Goal: Information Seeking & Learning: Learn about a topic

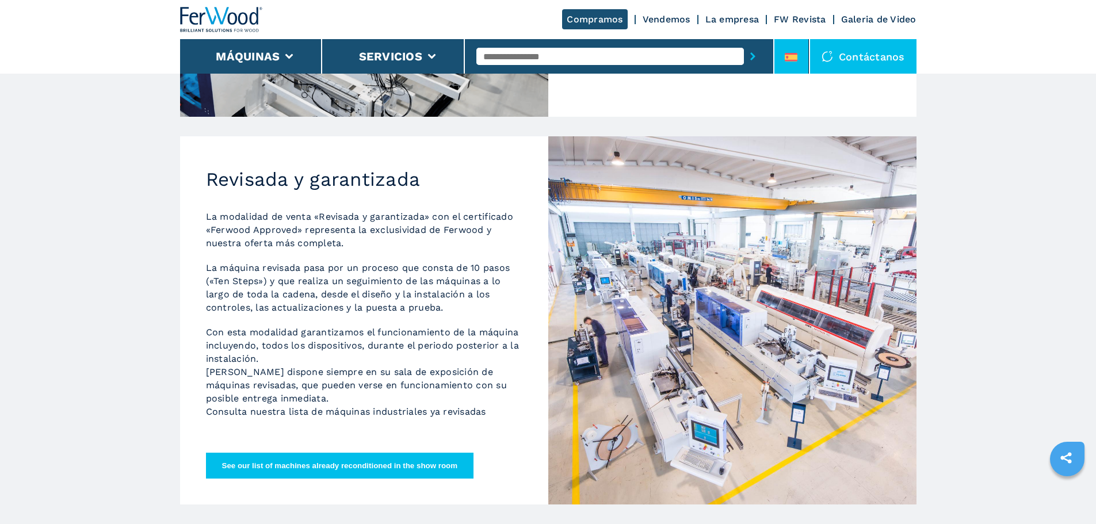
click at [800, 46] on li at bounding box center [791, 56] width 35 height 35
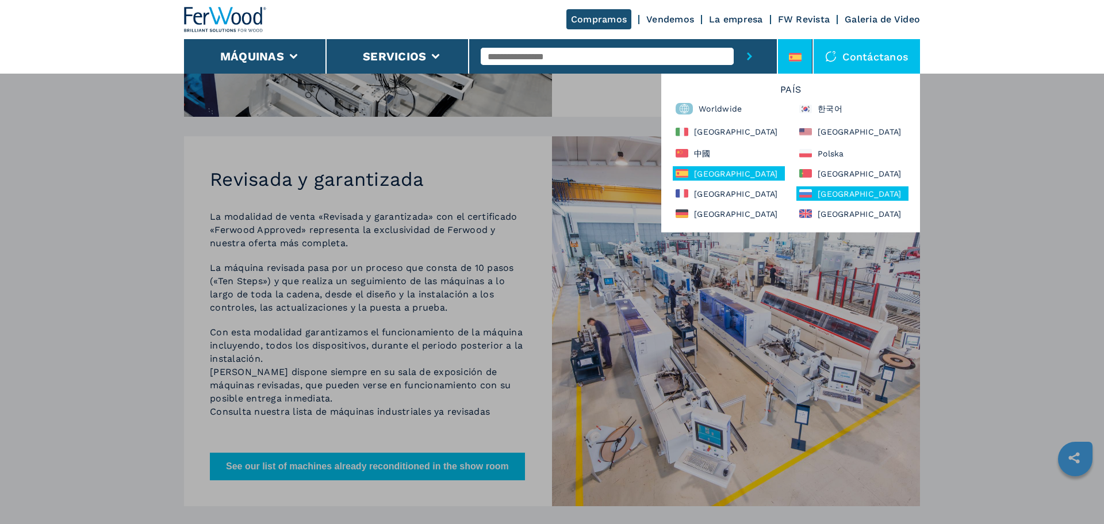
click at [828, 190] on div "Россия" at bounding box center [853, 193] width 112 height 14
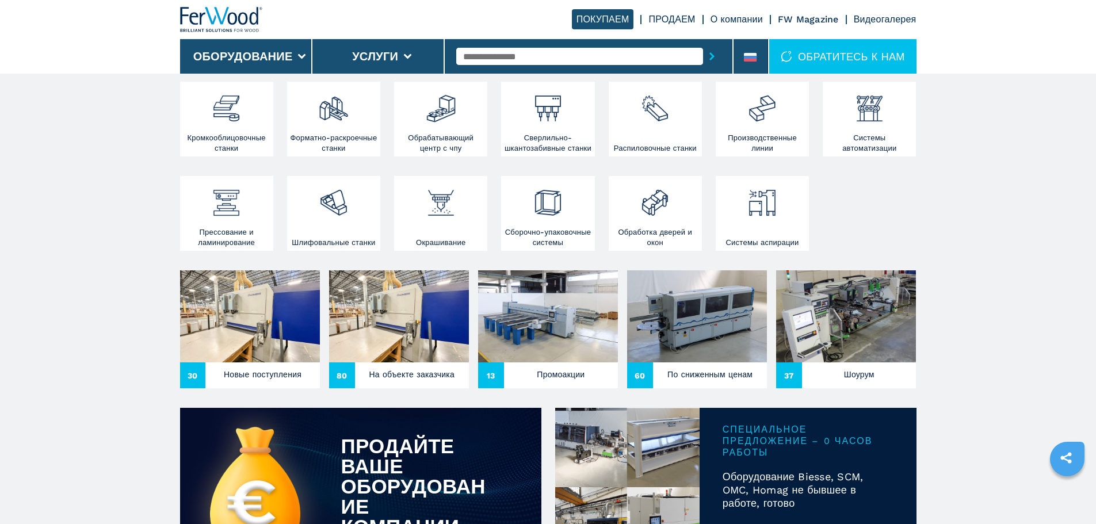
click at [667, 20] on link "ПРОДАЕМ" at bounding box center [671, 19] width 47 height 11
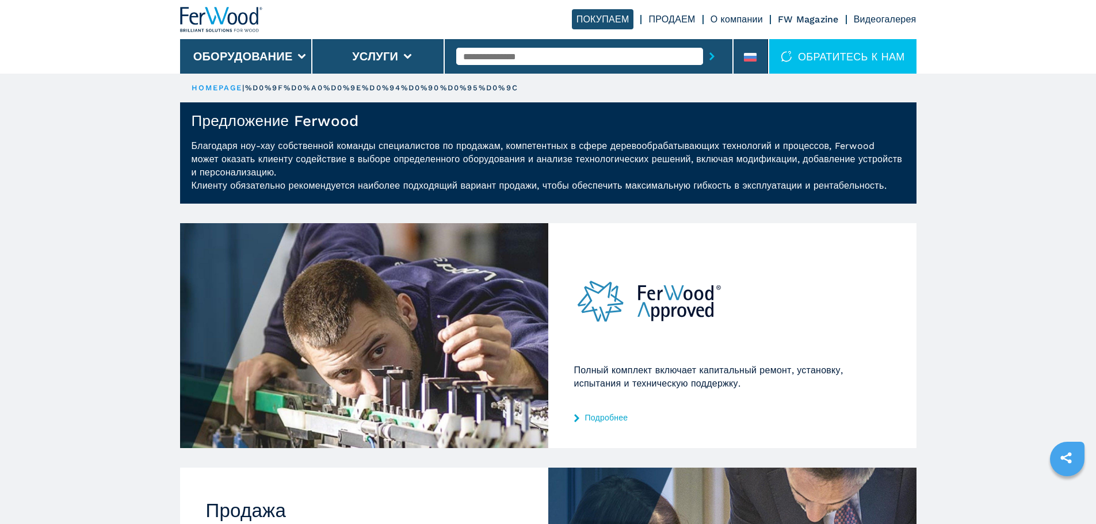
scroll to position [288, 0]
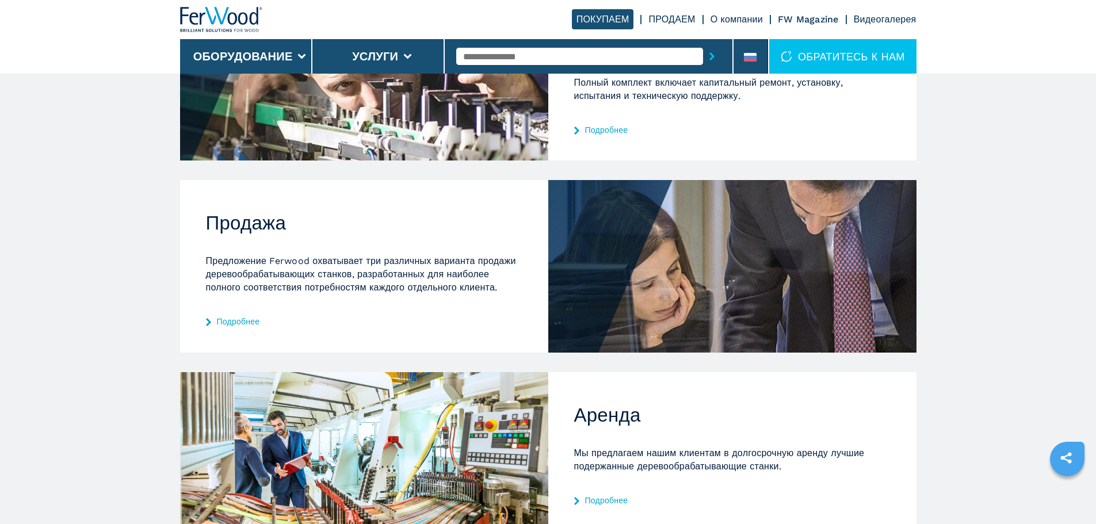
click at [253, 317] on link "Подробнее" at bounding box center [364, 321] width 316 height 9
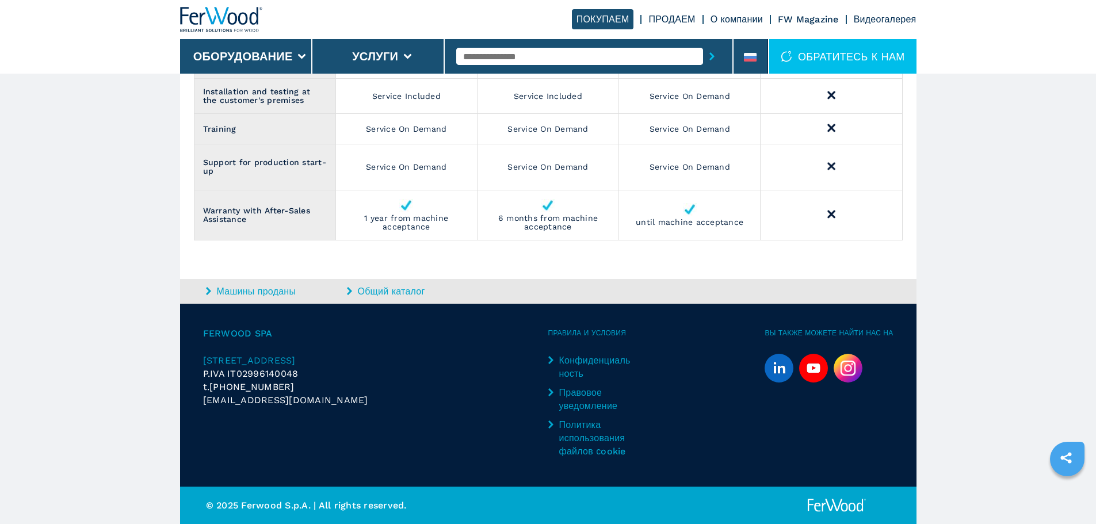
scroll to position [1935, 0]
click at [681, 20] on link "ПРОДАЕМ" at bounding box center [671, 19] width 47 height 11
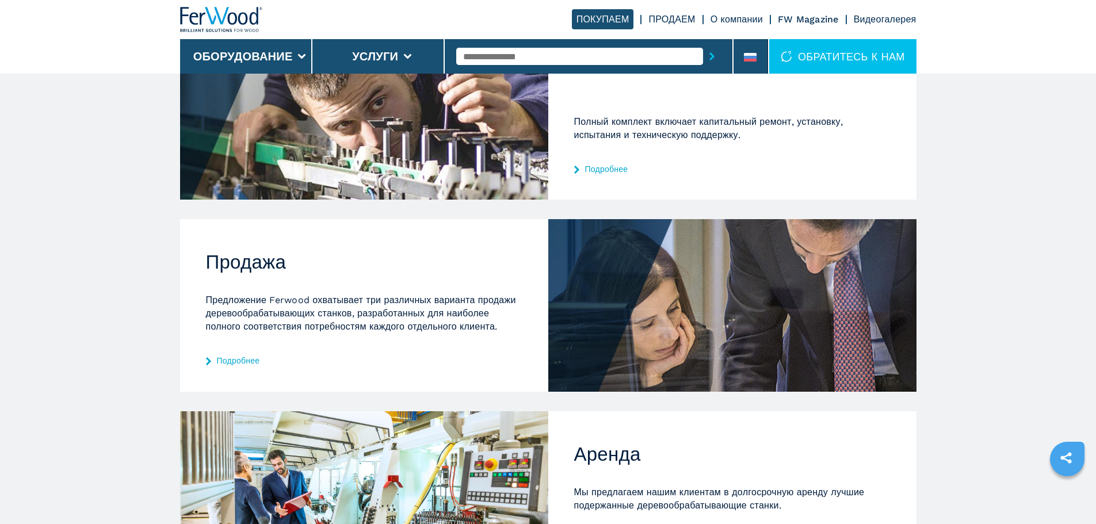
scroll to position [173, 0]
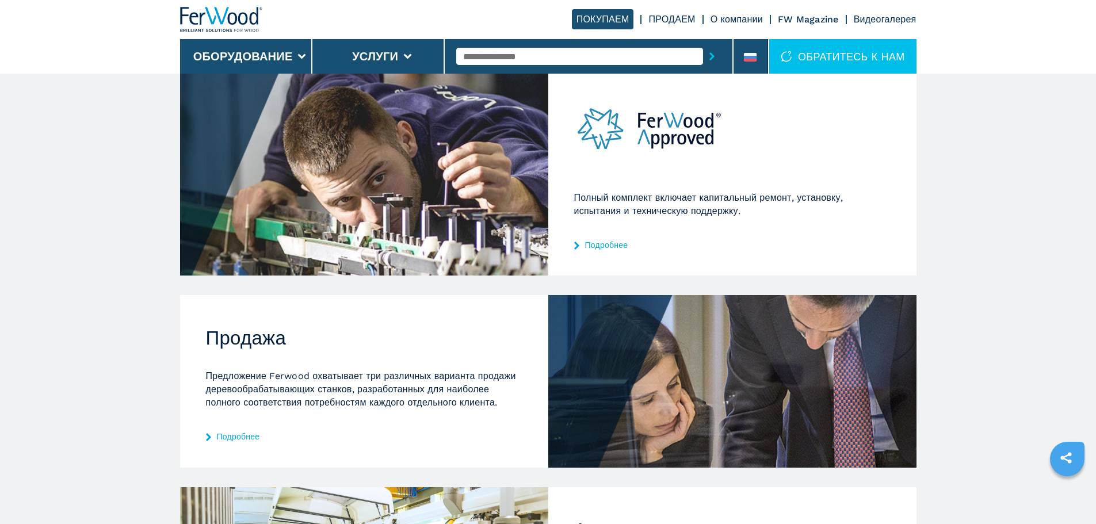
click at [618, 237] on div "Полный комплект включает капитальный ремонт, установку, испытания и техническую…" at bounding box center [732, 163] width 368 height 225
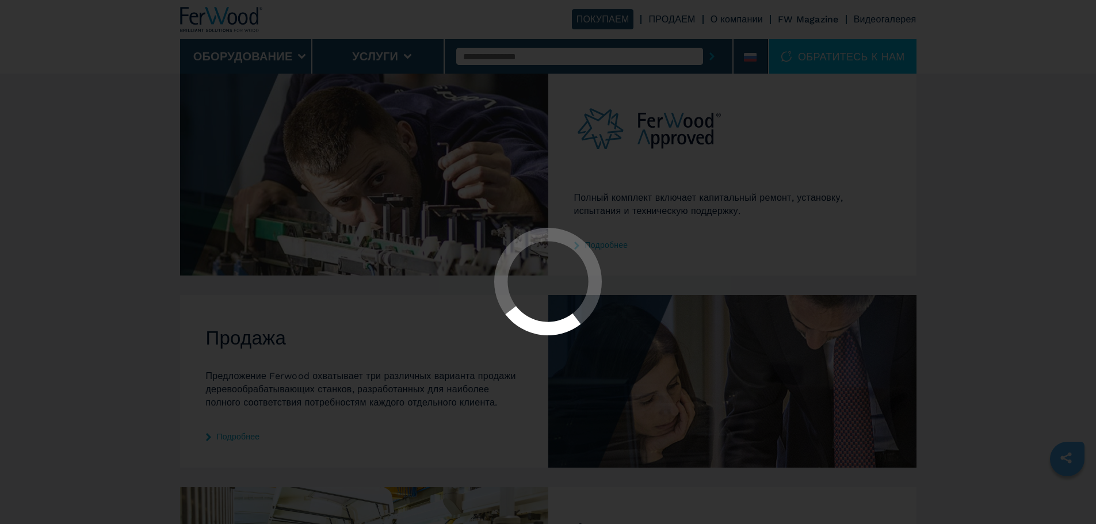
click at [606, 242] on div at bounding box center [547, 282] width 1075 height 109
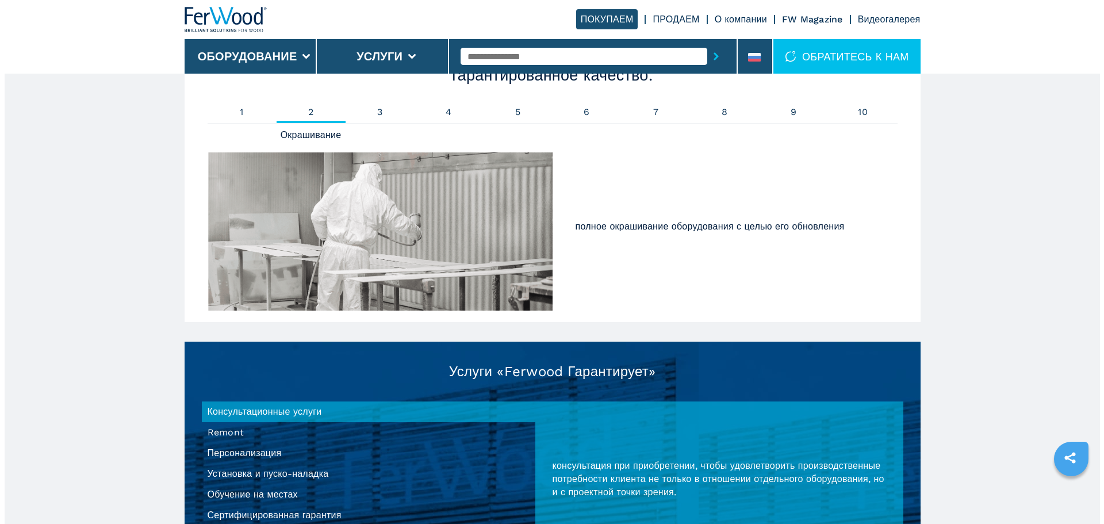
scroll to position [920, 0]
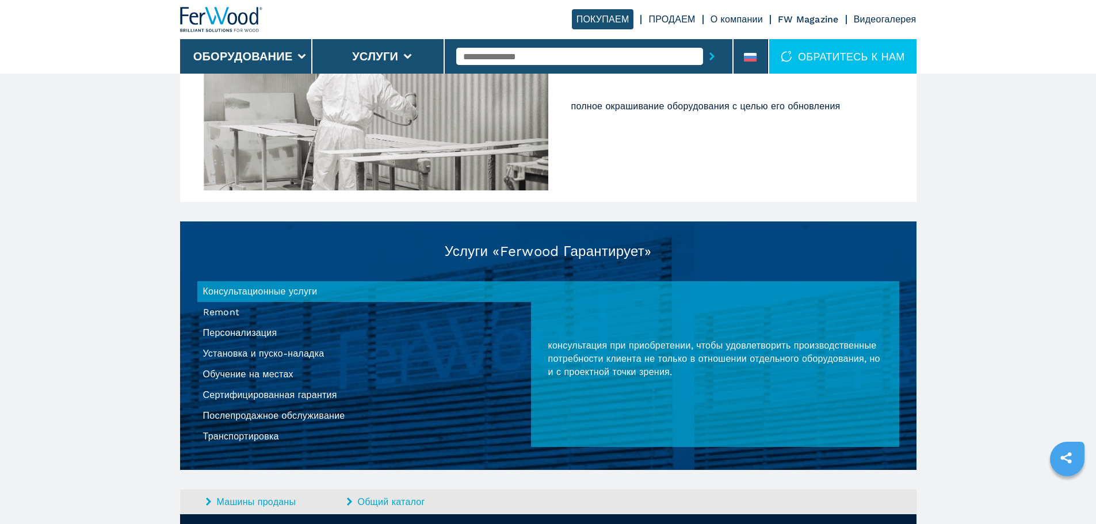
click at [286, 418] on li "Послепродажное обслуживание" at bounding box center [364, 415] width 334 height 21
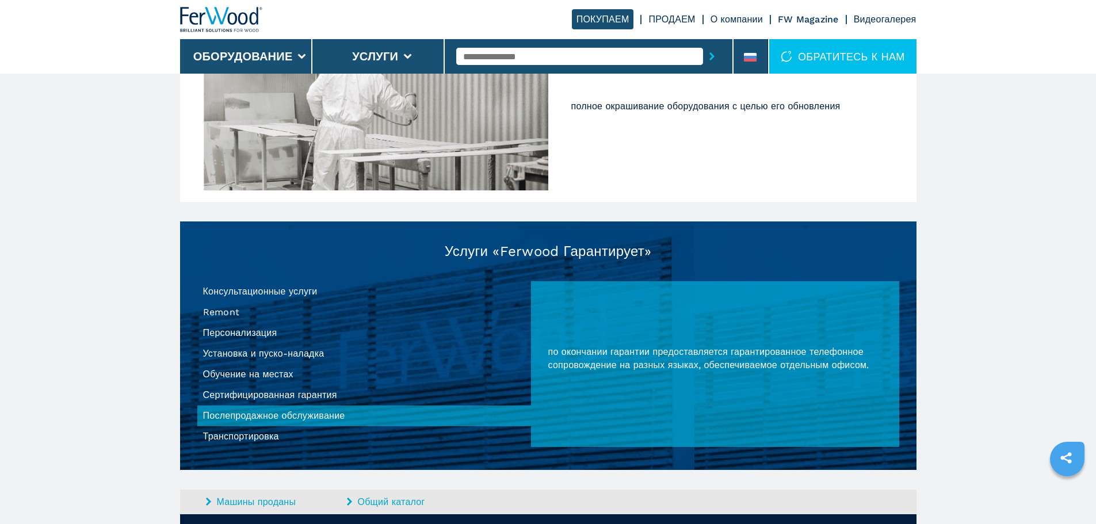
click at [285, 393] on li "Сертифицированная гарантия" at bounding box center [364, 395] width 334 height 21
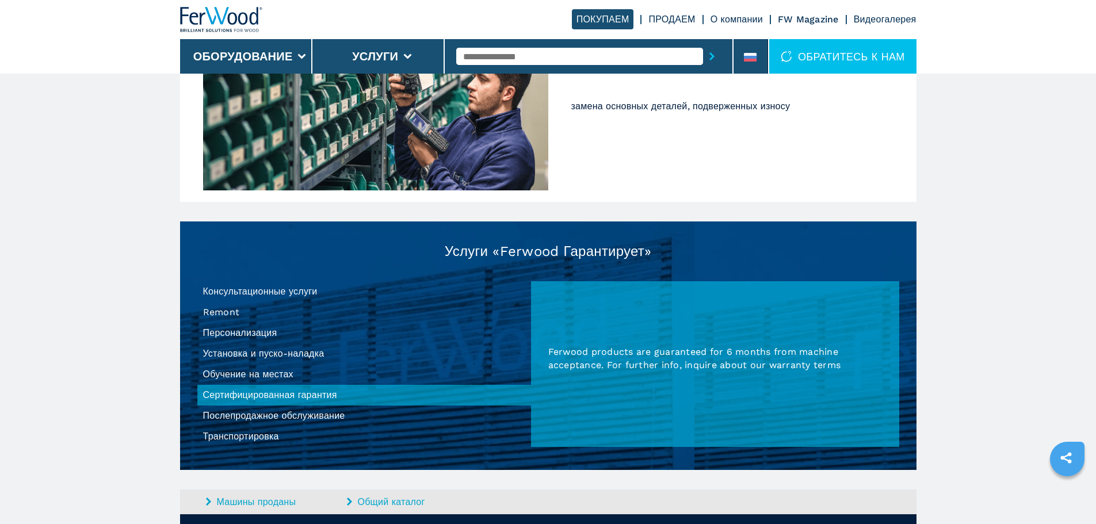
click at [284, 389] on li "Сертифицированная гарантия" at bounding box center [364, 395] width 334 height 21
click at [282, 382] on li "Обучение на местах" at bounding box center [364, 374] width 334 height 21
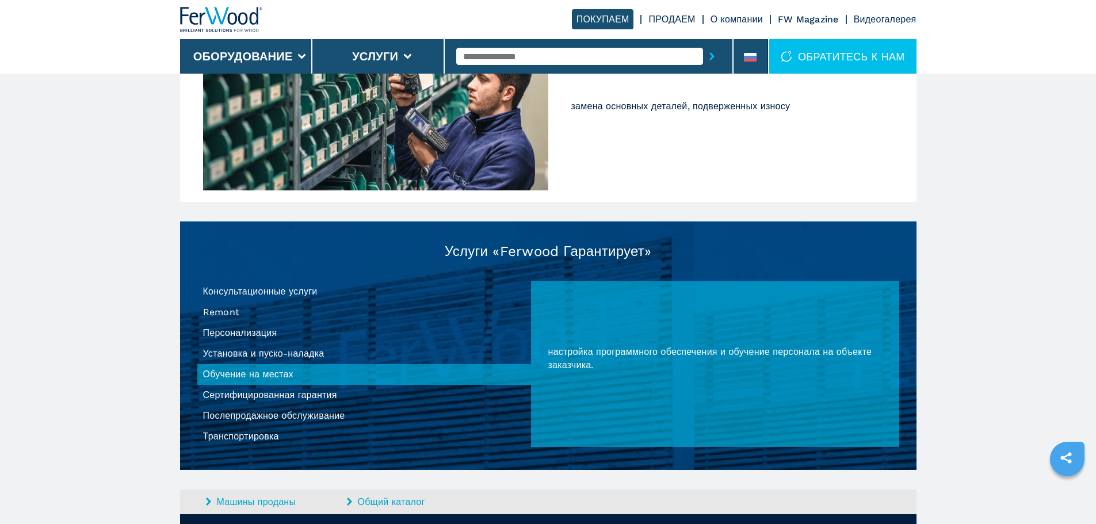
click at [282, 395] on li "Сертифицированная гарантия" at bounding box center [364, 395] width 334 height 21
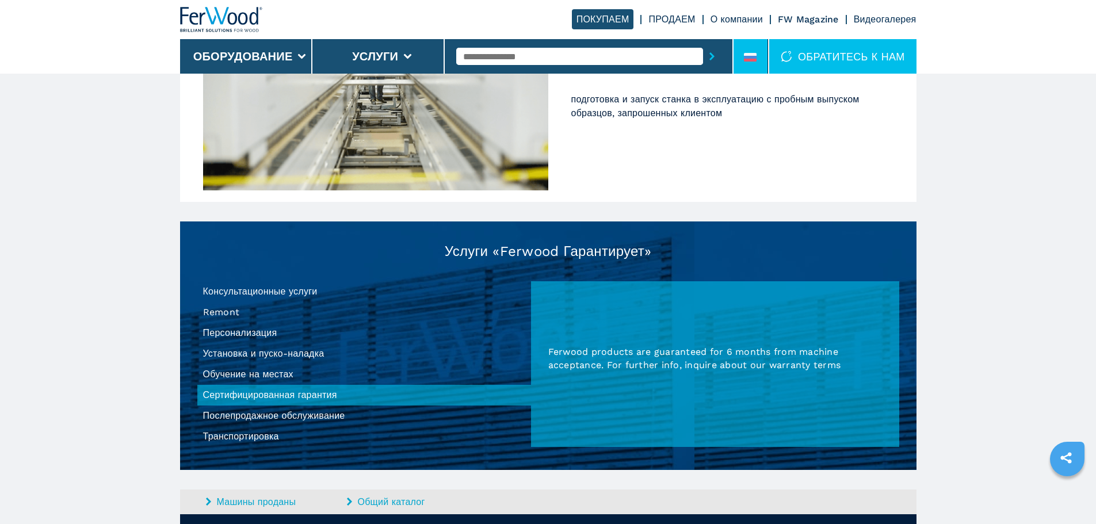
click at [740, 51] on li at bounding box center [750, 56] width 35 height 35
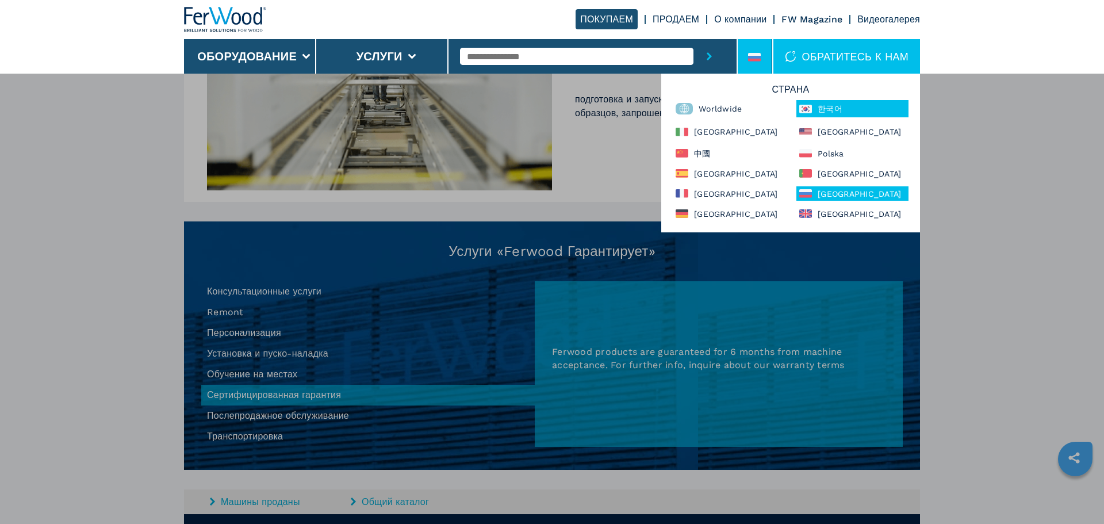
click at [822, 105] on div "한국어" at bounding box center [853, 108] width 112 height 17
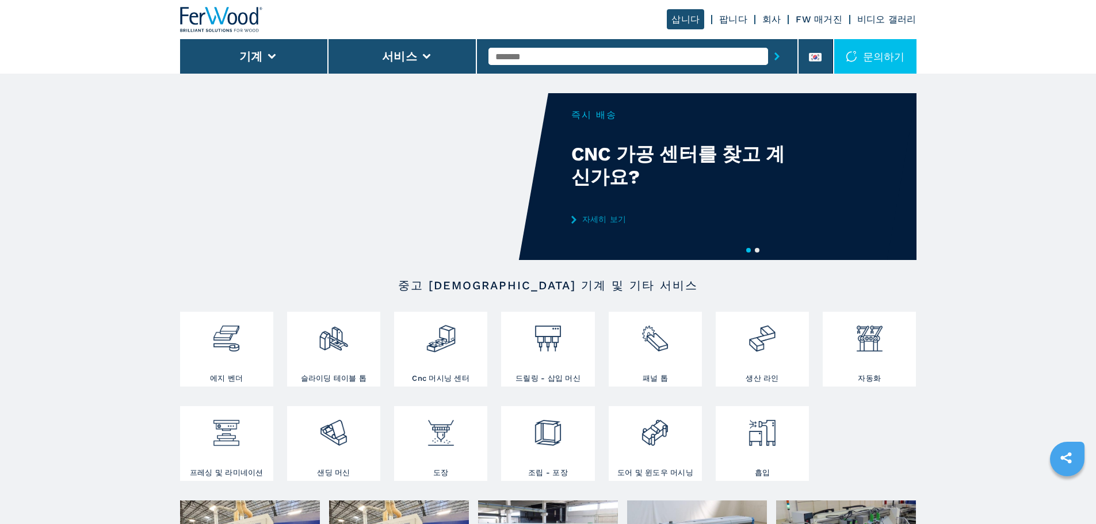
click at [746, 1] on div "삽니다 팝니다 회사 FW 매거진 비디오 갤러리" at bounding box center [548, 19] width 736 height 39
click at [726, 19] on link "팝니다" at bounding box center [733, 19] width 28 height 11
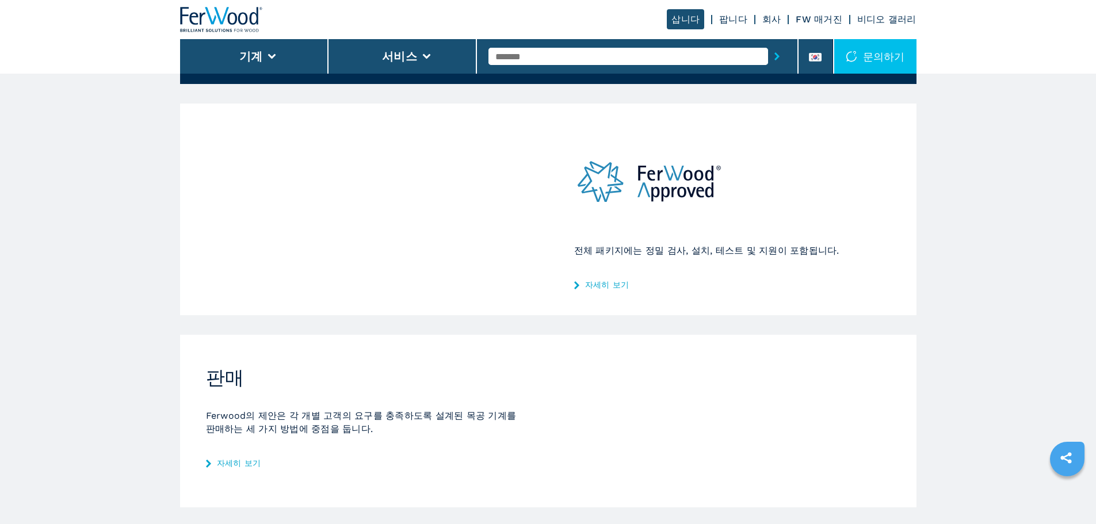
scroll to position [230, 0]
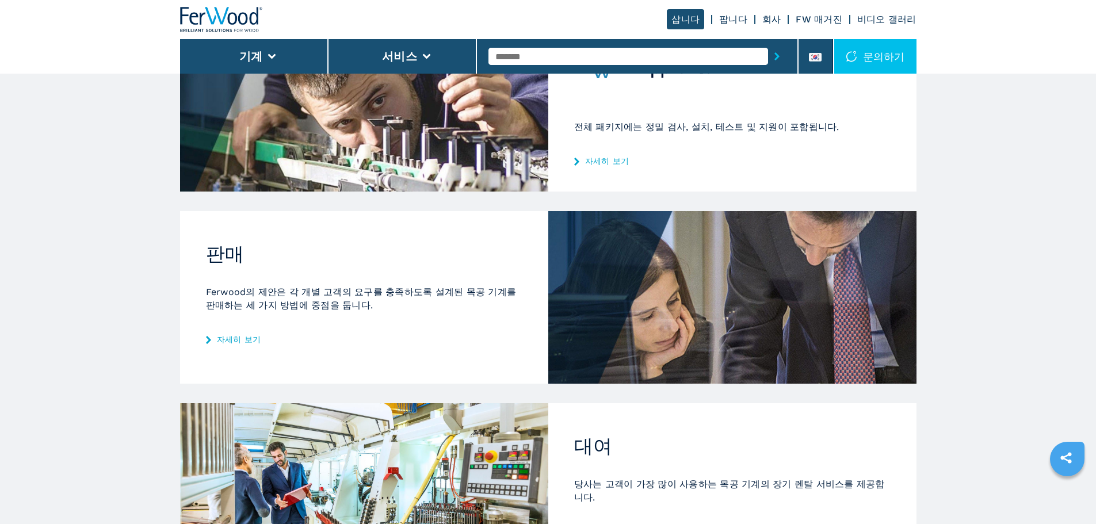
click at [576, 155] on div "전체 패키지에는 정밀 검사, 설치, 테스트 및 지원이 포함됩니다. 자세히 보기" at bounding box center [732, 86] width 368 height 212
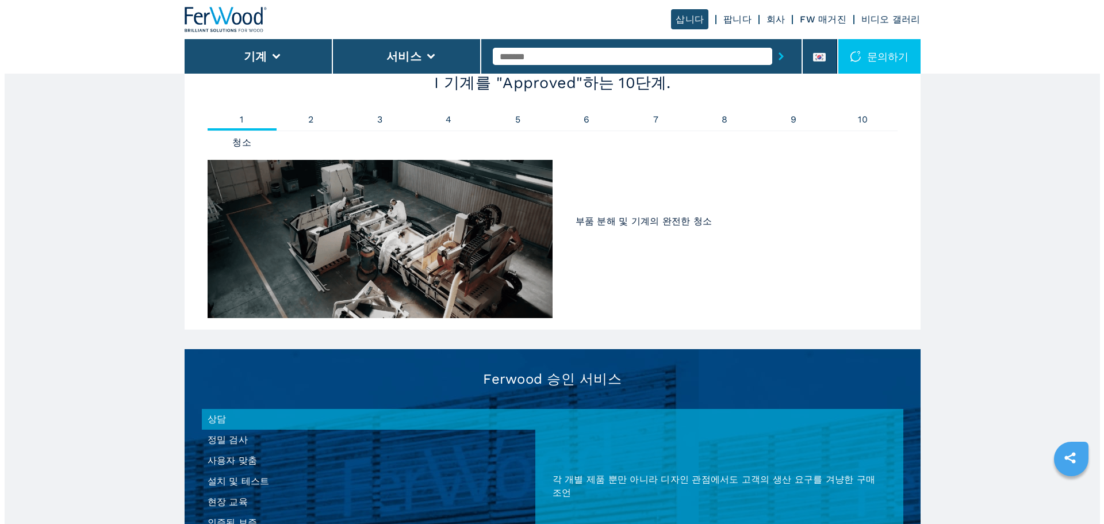
scroll to position [863, 0]
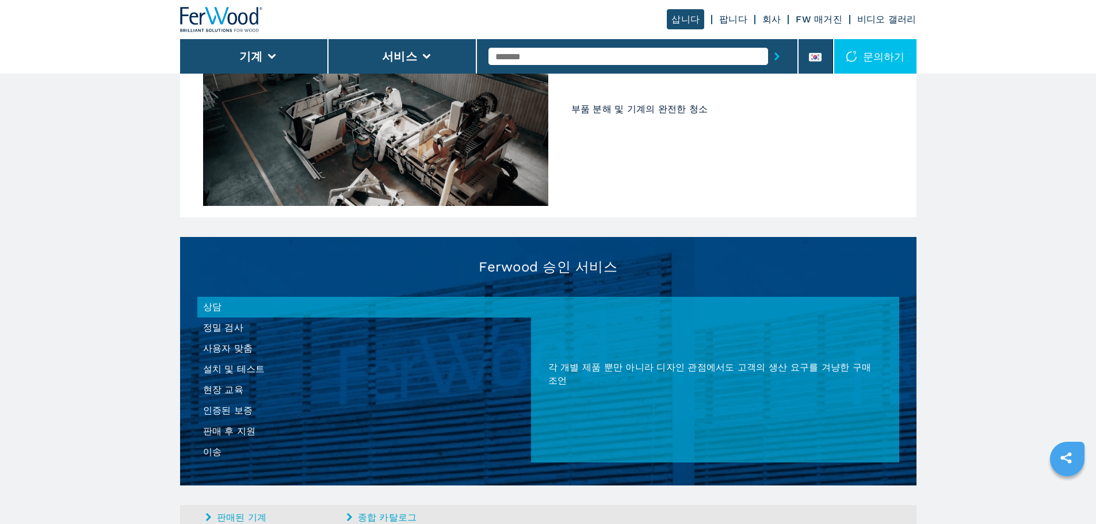
click at [198, 409] on li "인증된 보증" at bounding box center [364, 410] width 334 height 21
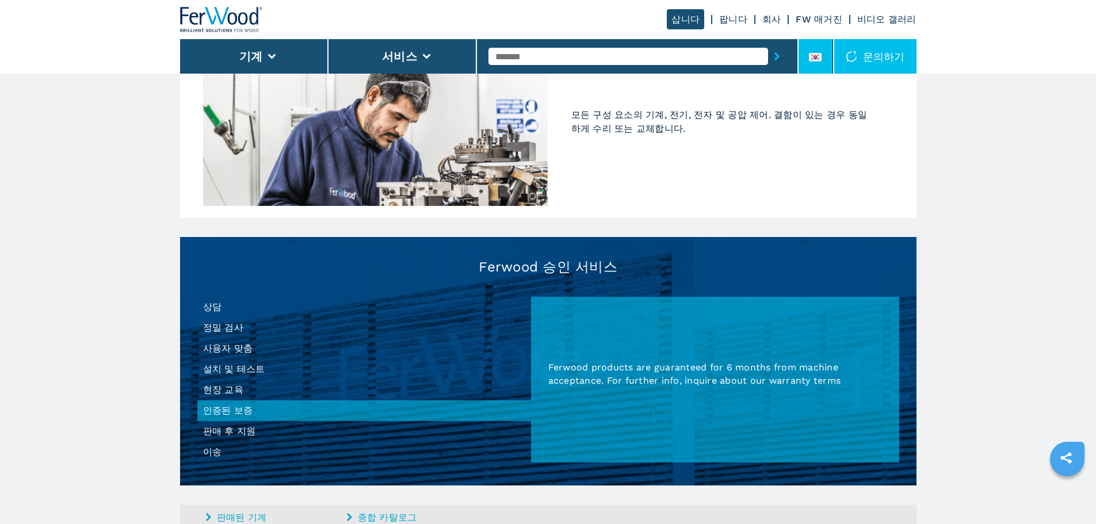
click at [820, 57] on icon at bounding box center [815, 57] width 13 height 9
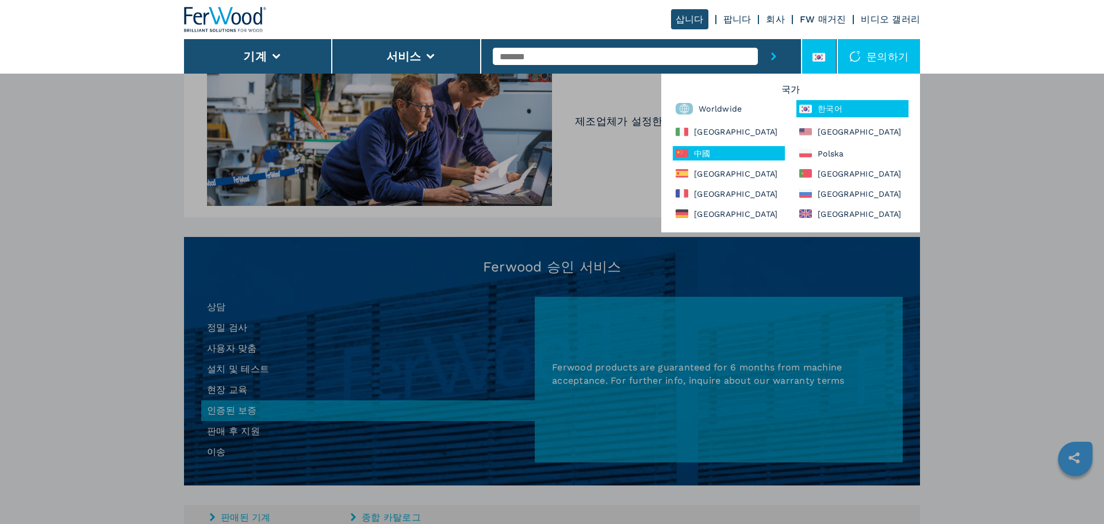
click at [737, 158] on div "中國" at bounding box center [729, 153] width 112 height 14
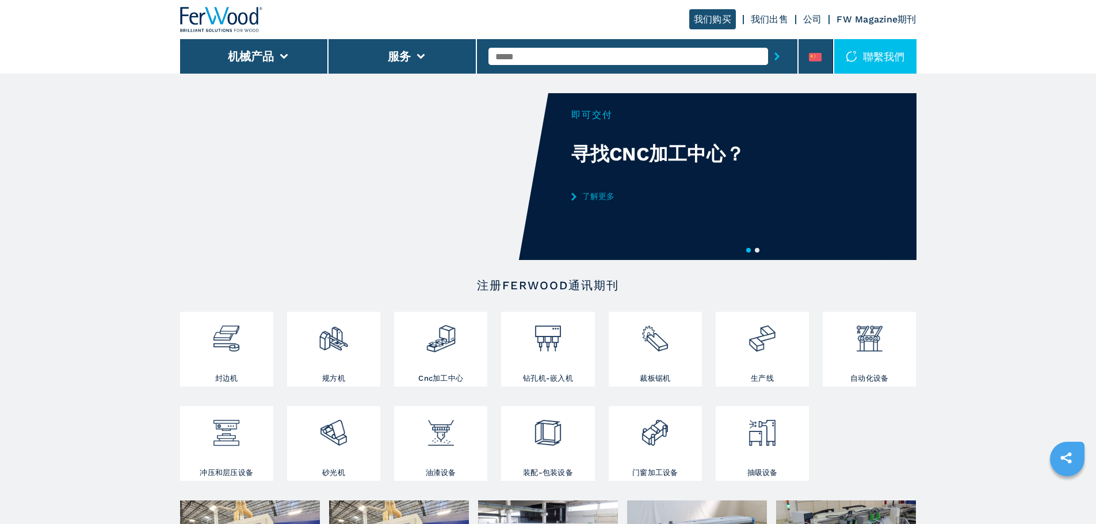
click at [781, 13] on div "我们购买 我们出售 公司 FW Magazine期刊" at bounding box center [548, 19] width 736 height 39
click at [775, 20] on link "我们出售" at bounding box center [768, 19] width 37 height 11
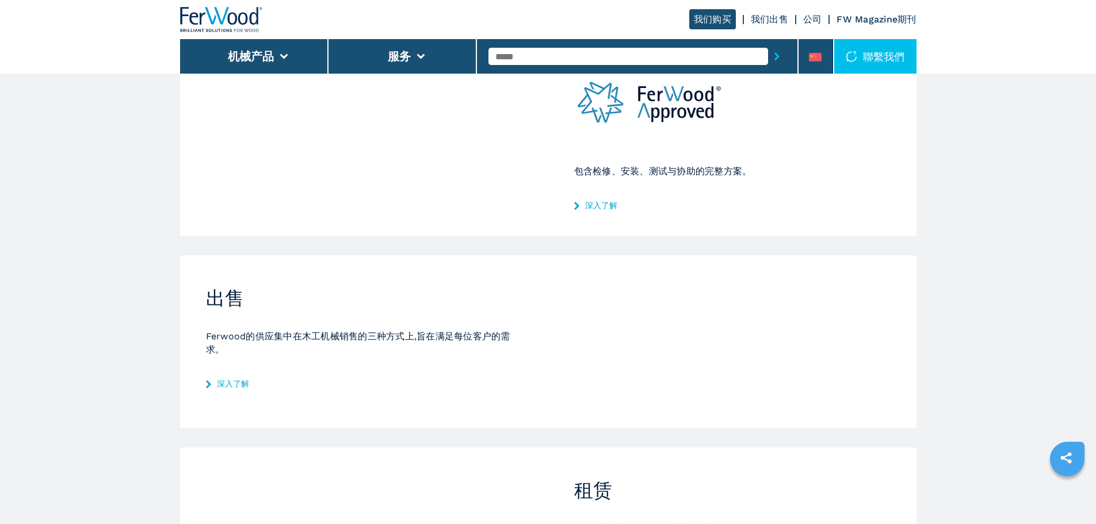
scroll to position [115, 0]
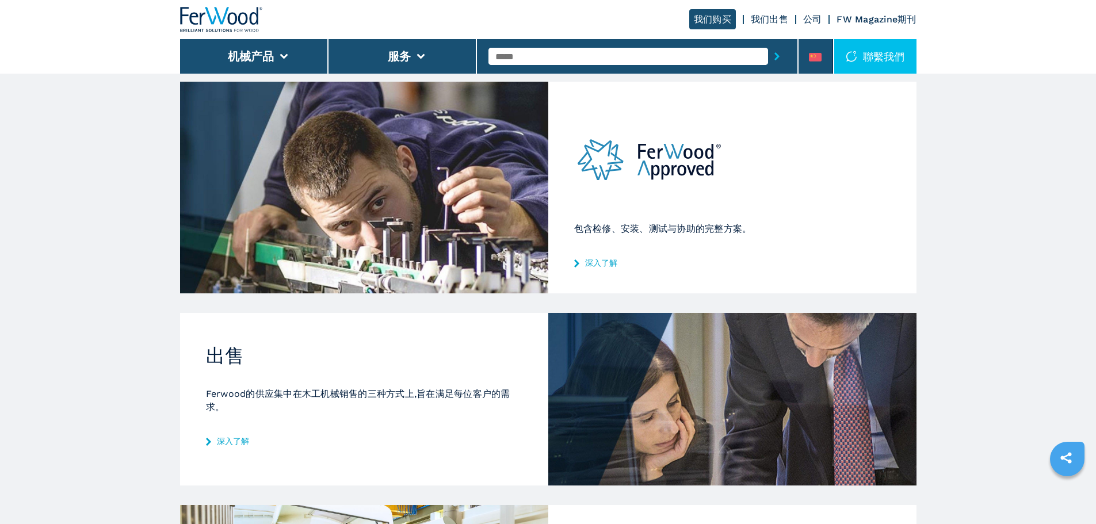
click at [592, 256] on div "包含检修、安装、测试与协助的完整方案。 深入了解" at bounding box center [732, 188] width 368 height 212
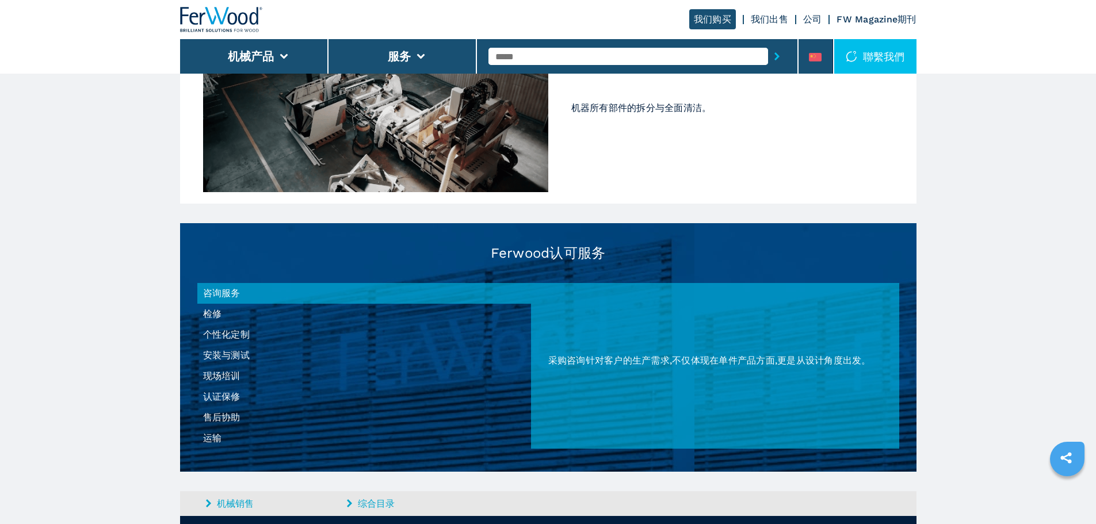
scroll to position [978, 0]
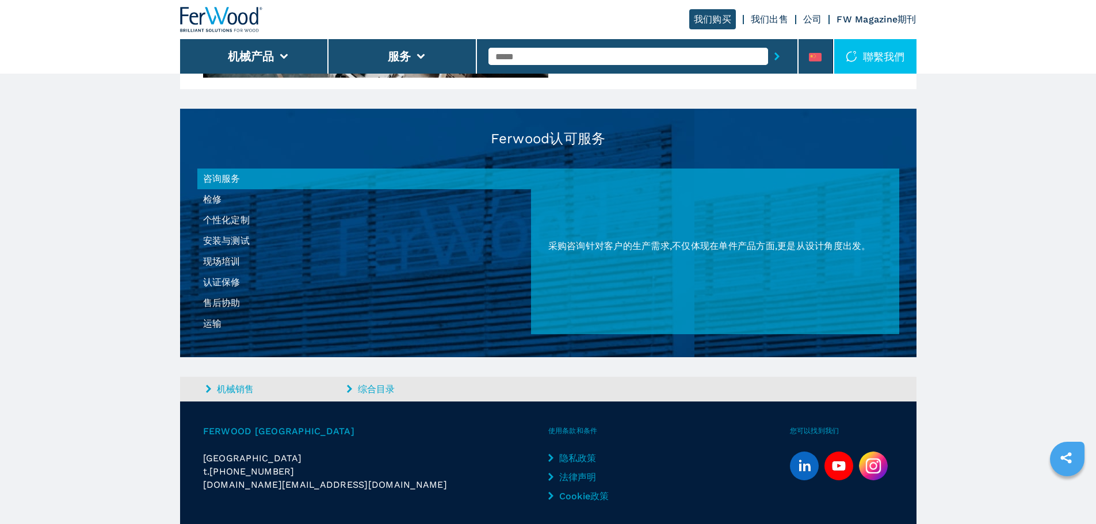
click at [225, 280] on li "认证保修" at bounding box center [364, 282] width 334 height 21
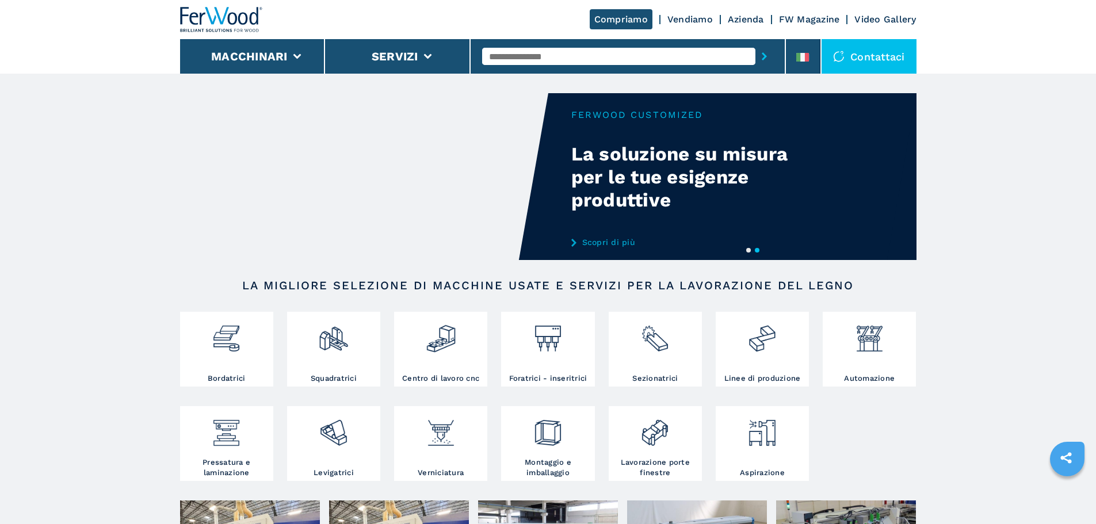
click at [1051, 61] on header "Compriamo Vendiamo Azienda FW Magazine Video Gallery Macchinari Servizi Contatt…" at bounding box center [548, 37] width 1096 height 74
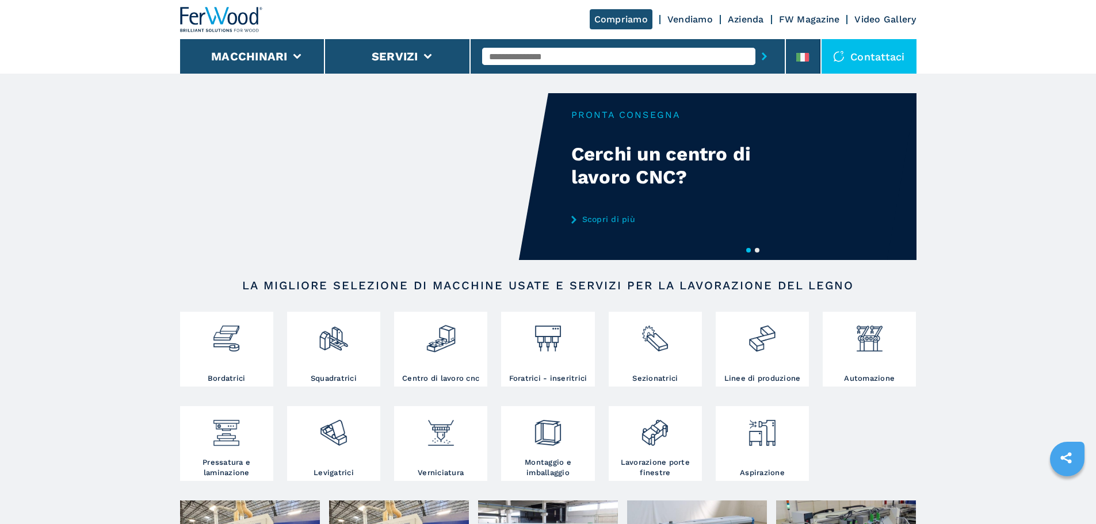
click at [684, 14] on link "Vendiamo" at bounding box center [689, 19] width 45 height 11
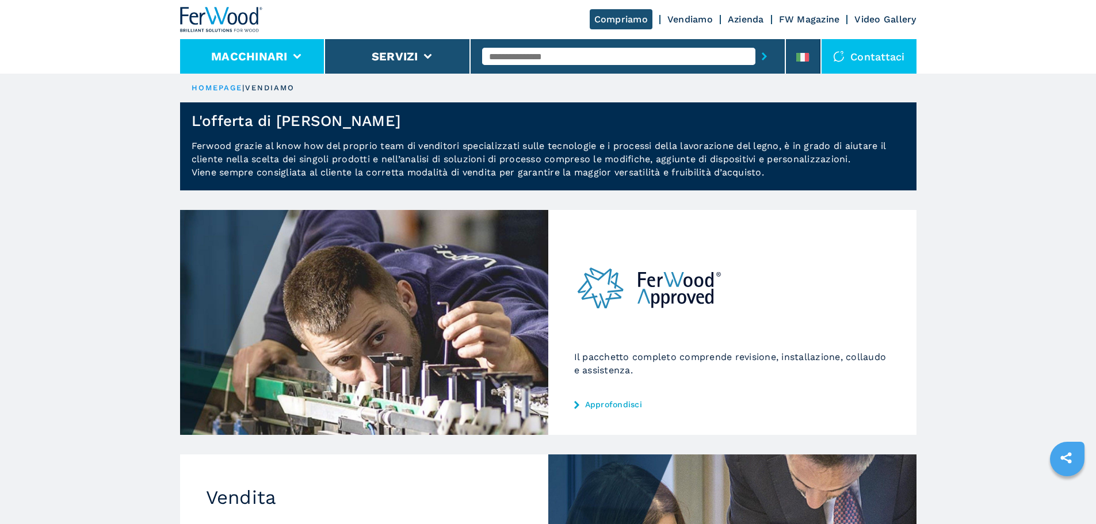
click at [285, 62] on button "Macchinari" at bounding box center [249, 56] width 76 height 14
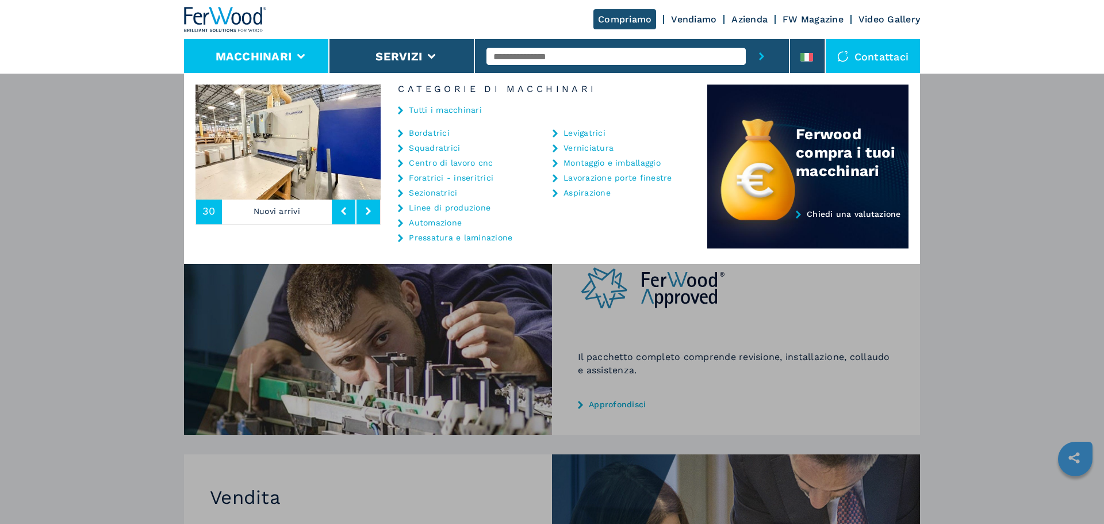
click at [431, 106] on link "Tutti i macchinari" at bounding box center [445, 110] width 73 height 8
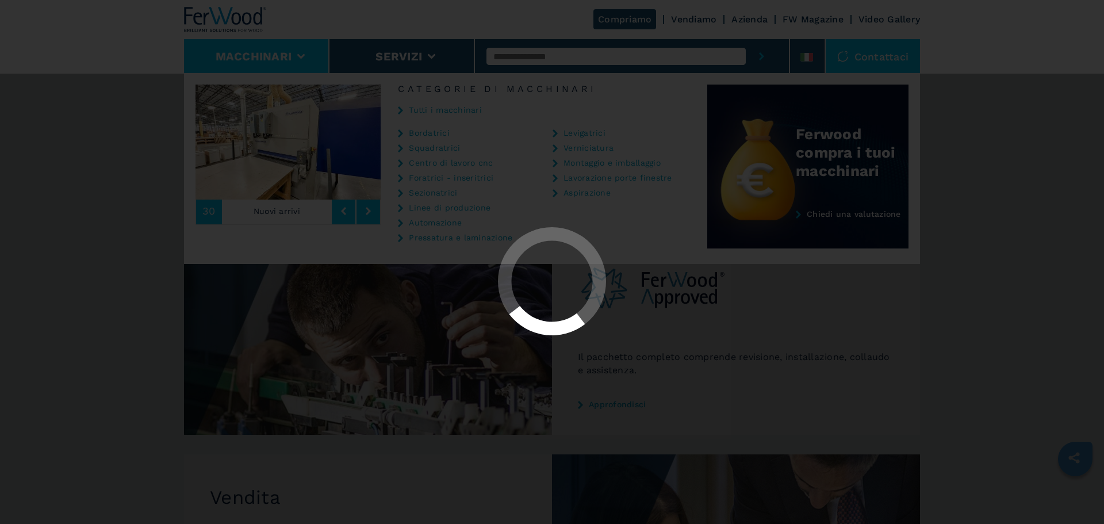
click at [1036, 142] on div at bounding box center [552, 262] width 1104 height 524
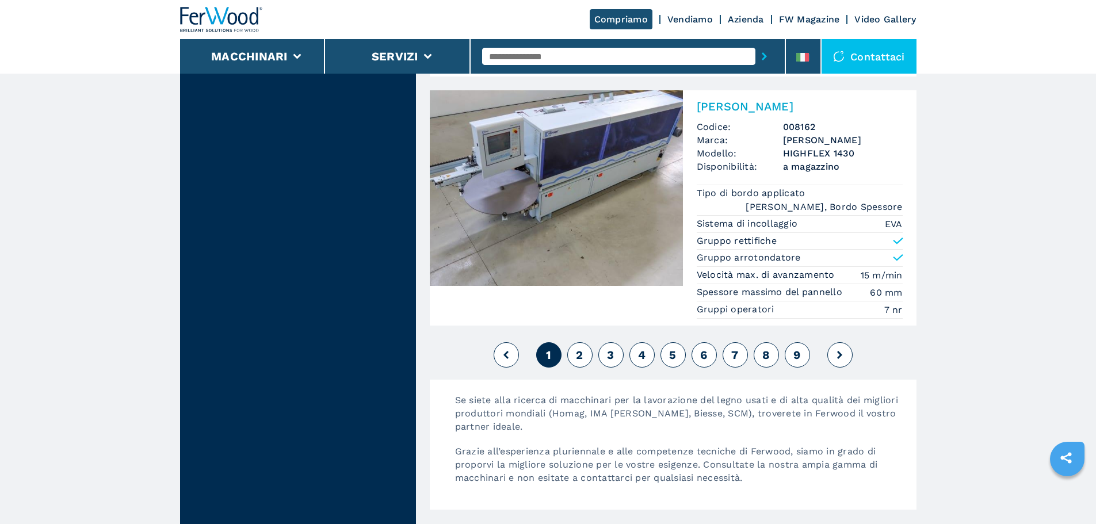
scroll to position [2760, 0]
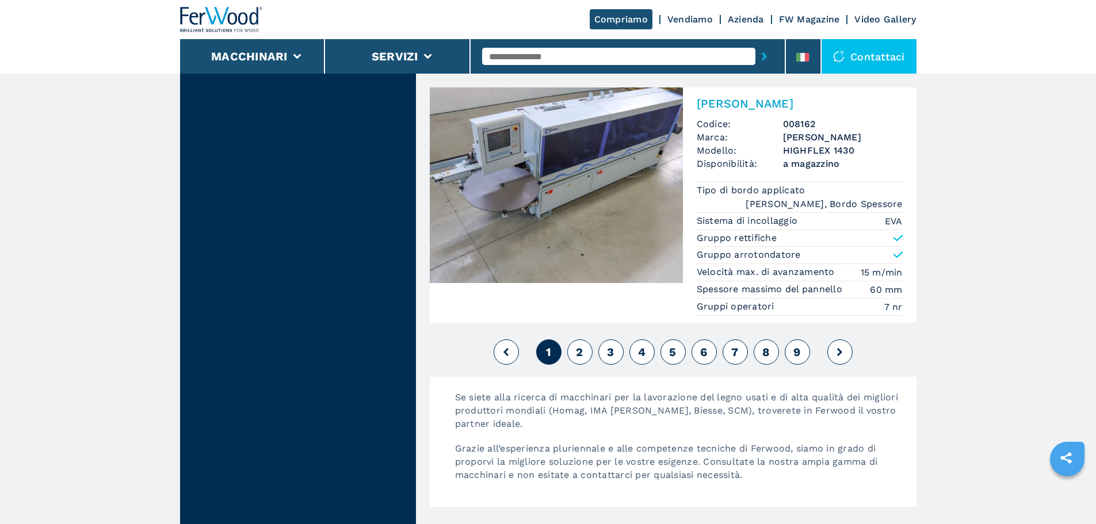
click at [584, 355] on button "2" at bounding box center [579, 351] width 25 height 25
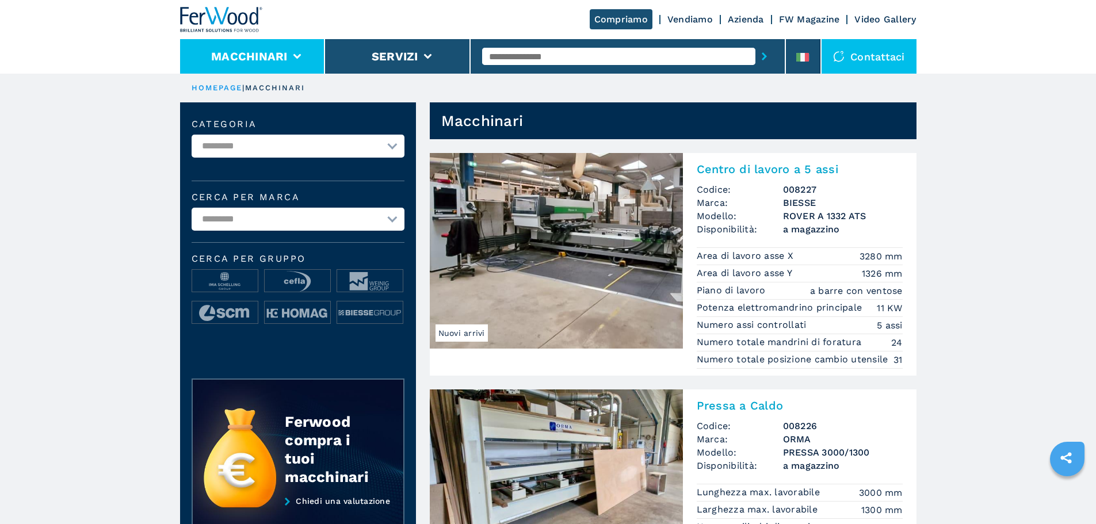
click at [300, 60] on li "Macchinari" at bounding box center [252, 56] width 145 height 35
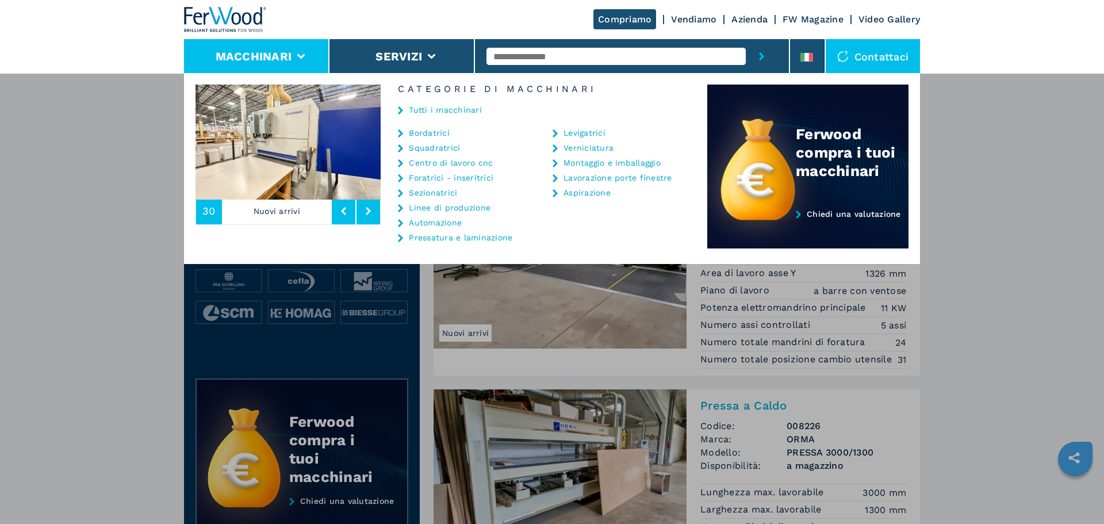
click at [447, 109] on link "Tutti i macchinari" at bounding box center [445, 110] width 73 height 8
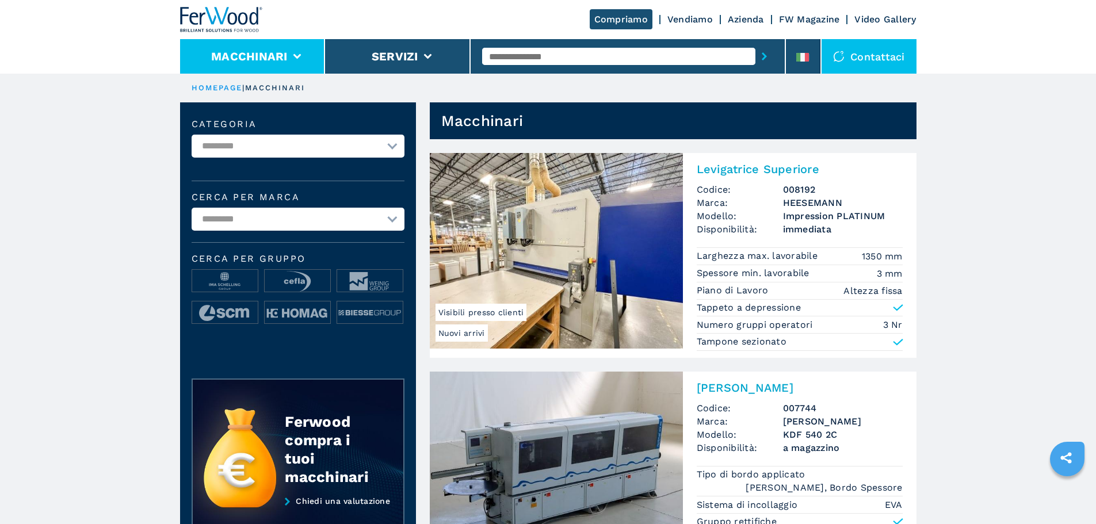
click at [285, 66] on li "Macchinari" at bounding box center [252, 56] width 145 height 35
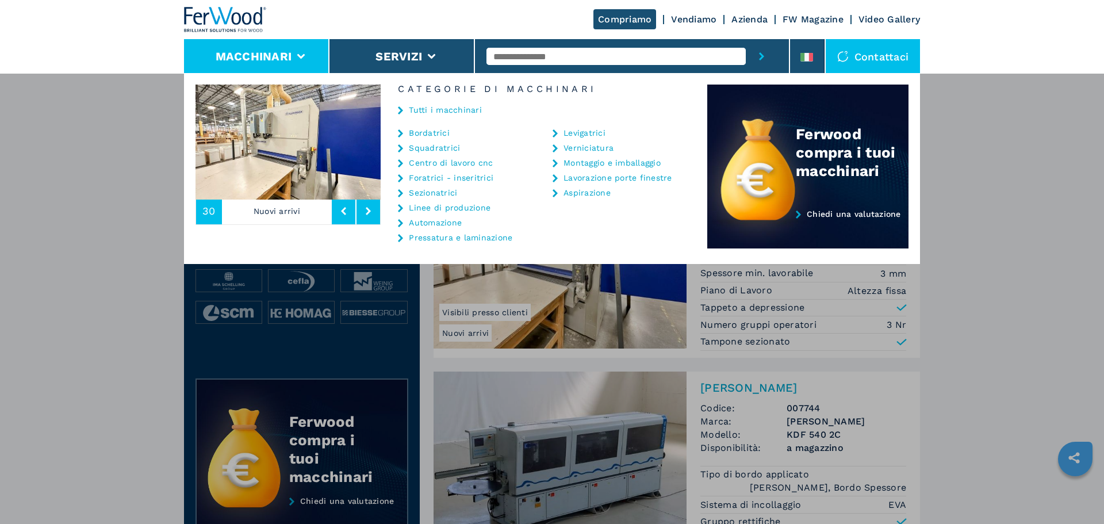
click at [445, 106] on link "Tutti i macchinari" at bounding box center [445, 110] width 73 height 8
click at [438, 113] on link "Tutti i macchinari" at bounding box center [445, 110] width 73 height 8
click at [954, 219] on div "**********" at bounding box center [552, 335] width 1104 height 524
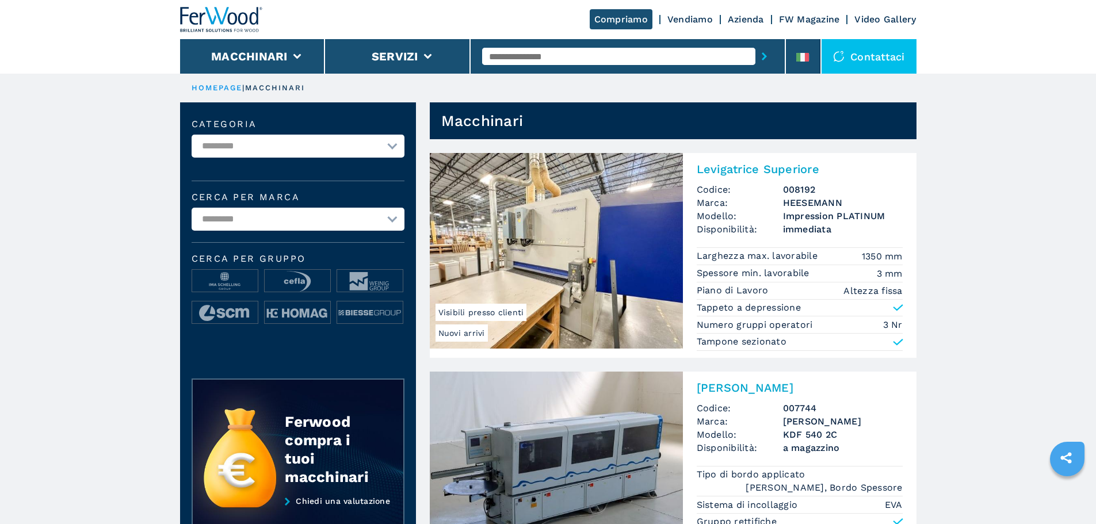
click at [672, 15] on link "Vendiamo" at bounding box center [689, 19] width 45 height 11
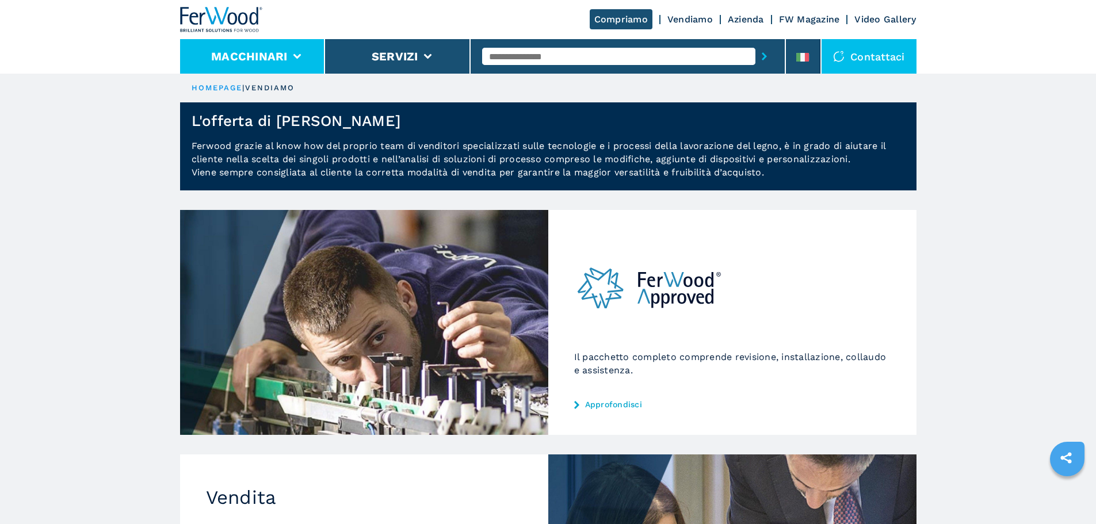
click at [215, 58] on button "Macchinari" at bounding box center [249, 56] width 76 height 14
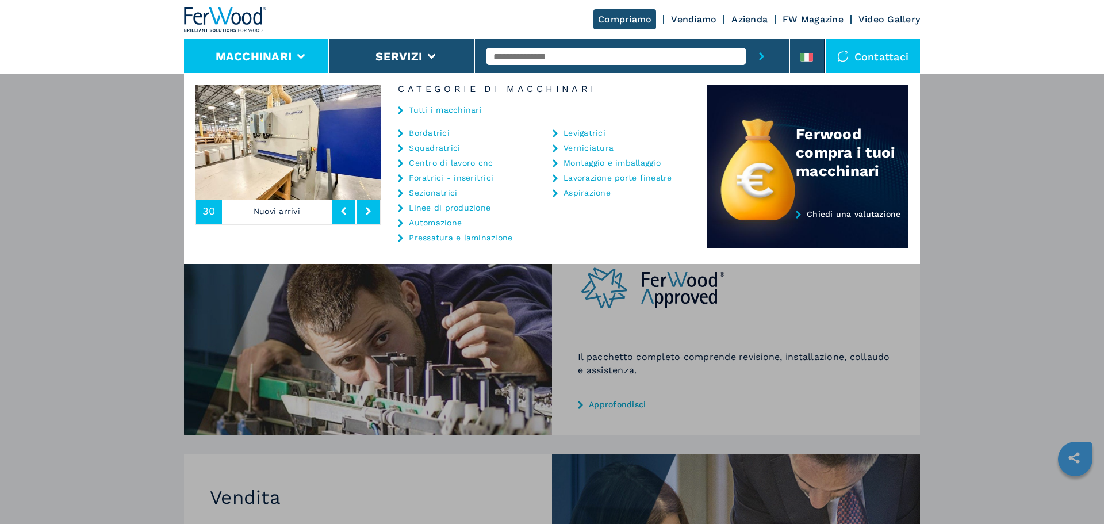
click at [426, 110] on link "Tutti i macchinari" at bounding box center [445, 110] width 73 height 8
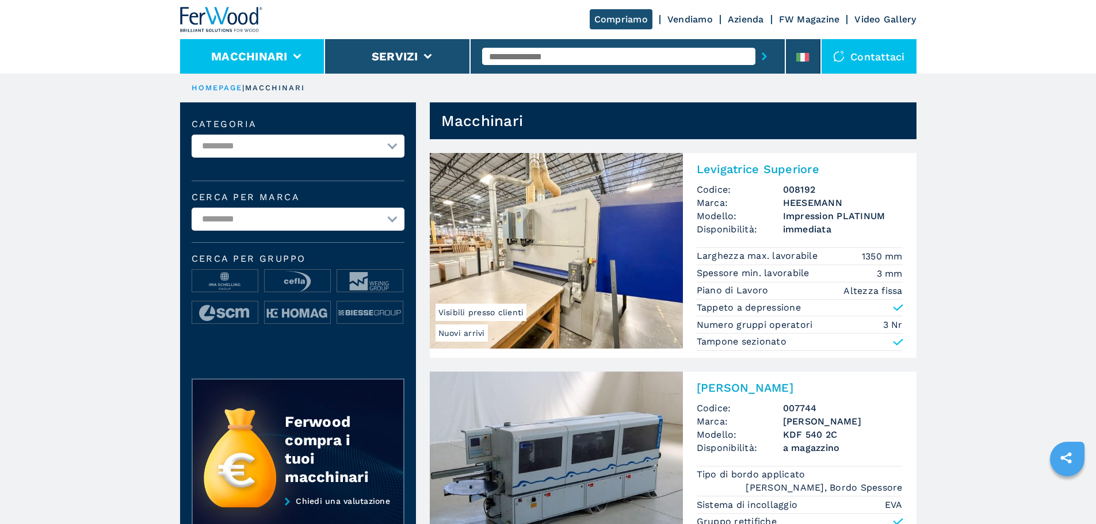
click at [280, 48] on li "Macchinari" at bounding box center [252, 56] width 145 height 35
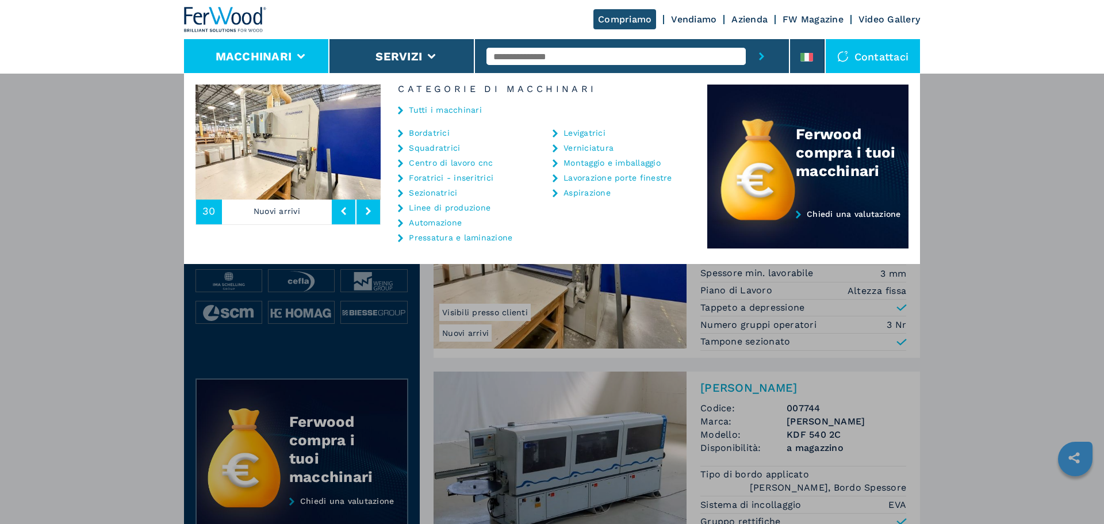
click at [432, 210] on link "Linee di produzione" at bounding box center [450, 208] width 82 height 8
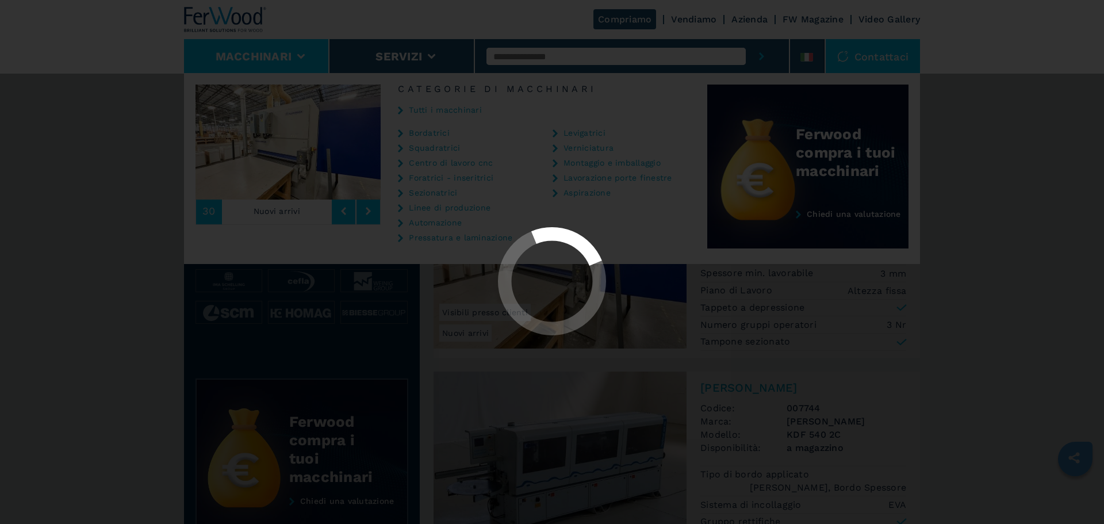
select select "**********"
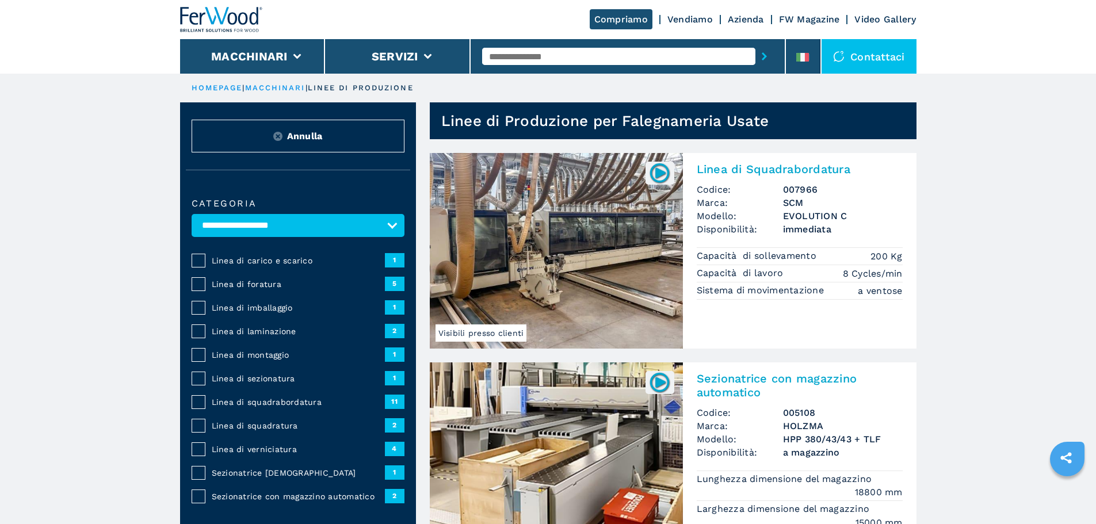
click at [659, 223] on img at bounding box center [556, 251] width 253 height 196
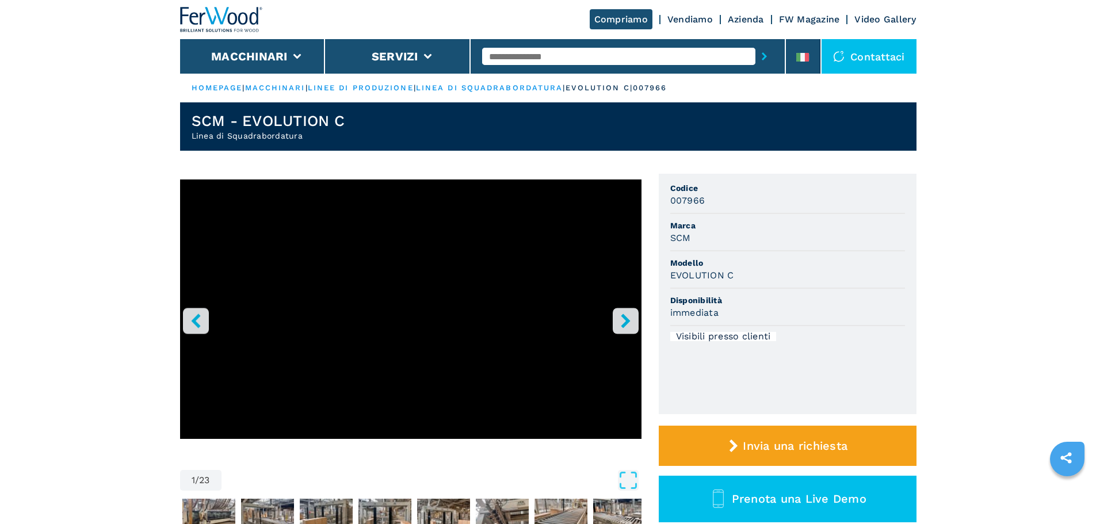
select select "**********"
